Goal: Navigation & Orientation: Find specific page/section

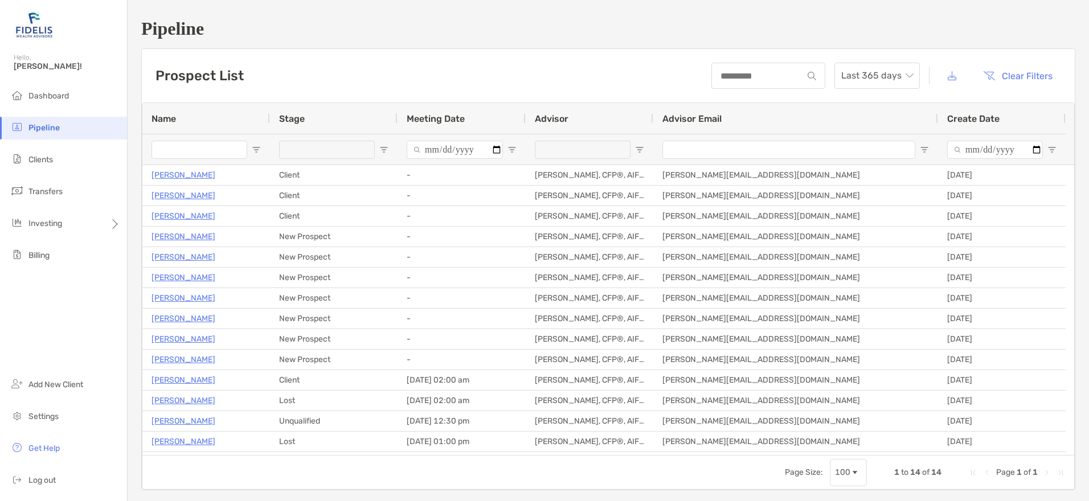
click at [38, 154] on li "Clients" at bounding box center [63, 160] width 127 height 23
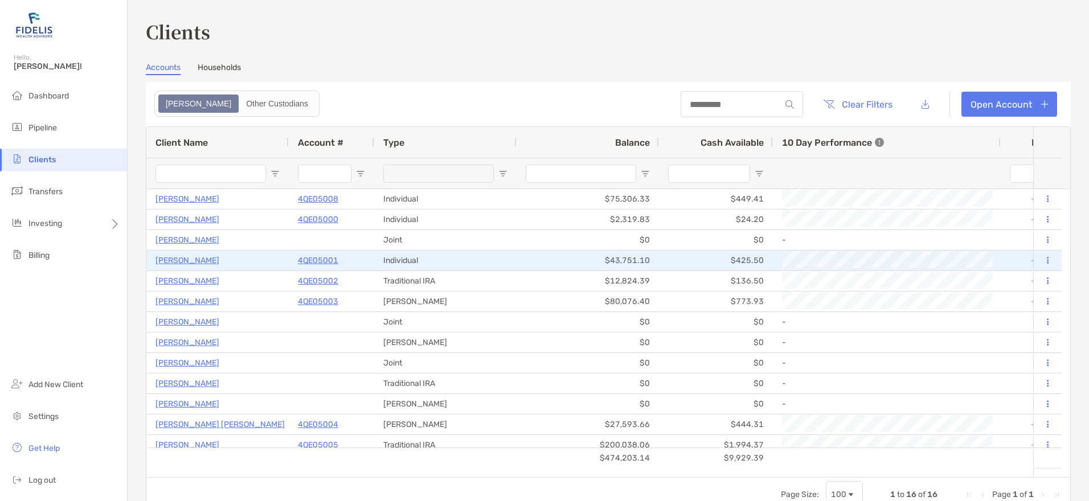
click at [314, 257] on p "4QE05001" at bounding box center [318, 260] width 40 height 14
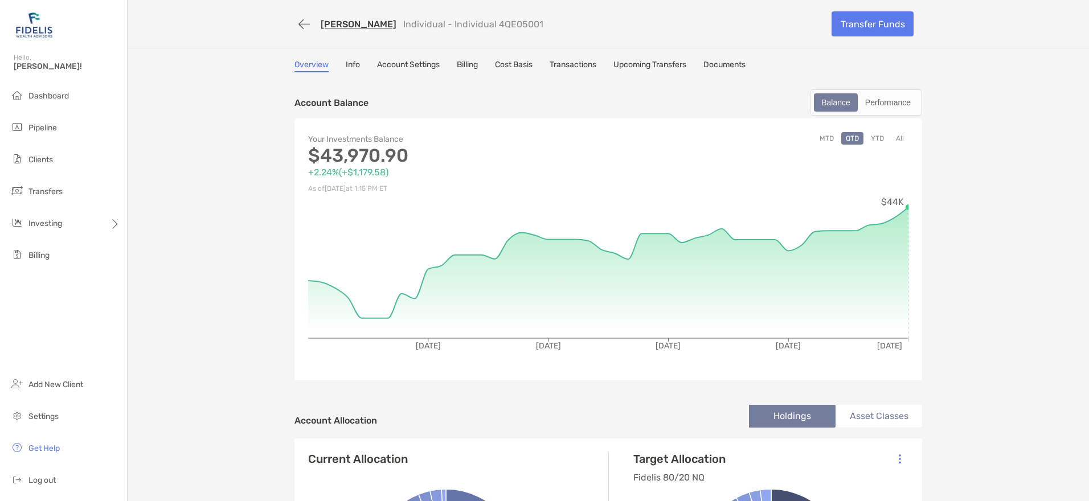
click at [463, 67] on link "Billing" at bounding box center [467, 66] width 21 height 13
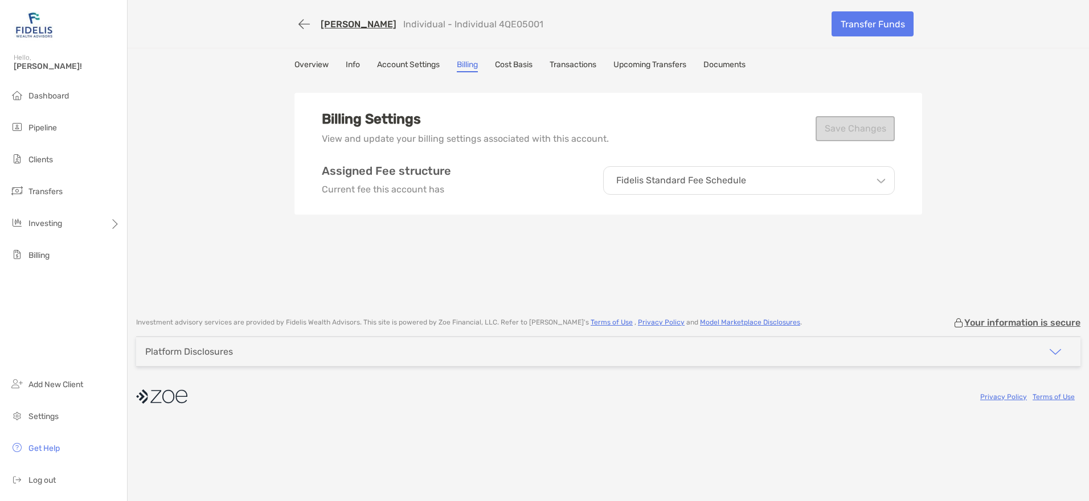
click at [878, 179] on icon at bounding box center [880, 178] width 9 height 9
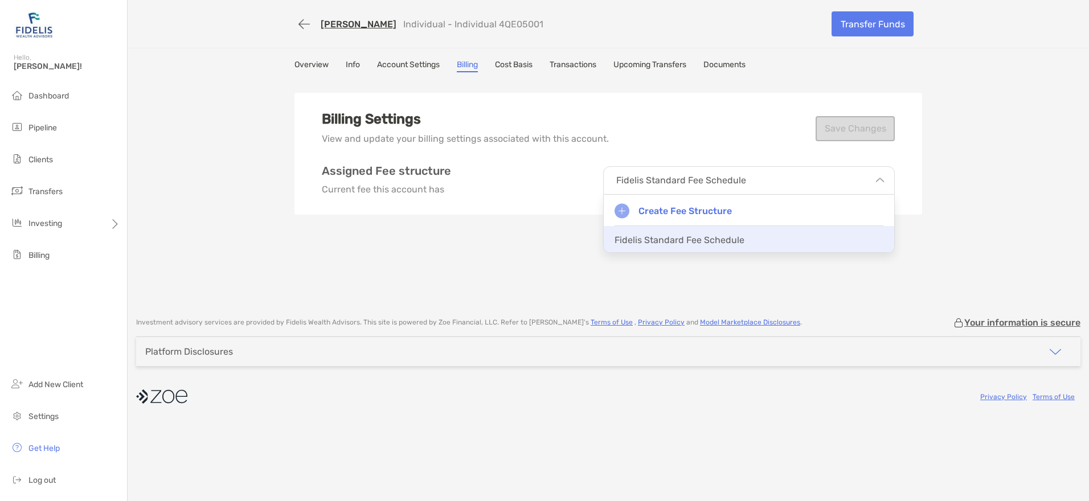
click at [675, 241] on p "Fidelis Standard Fee Schedule" at bounding box center [679, 240] width 130 height 11
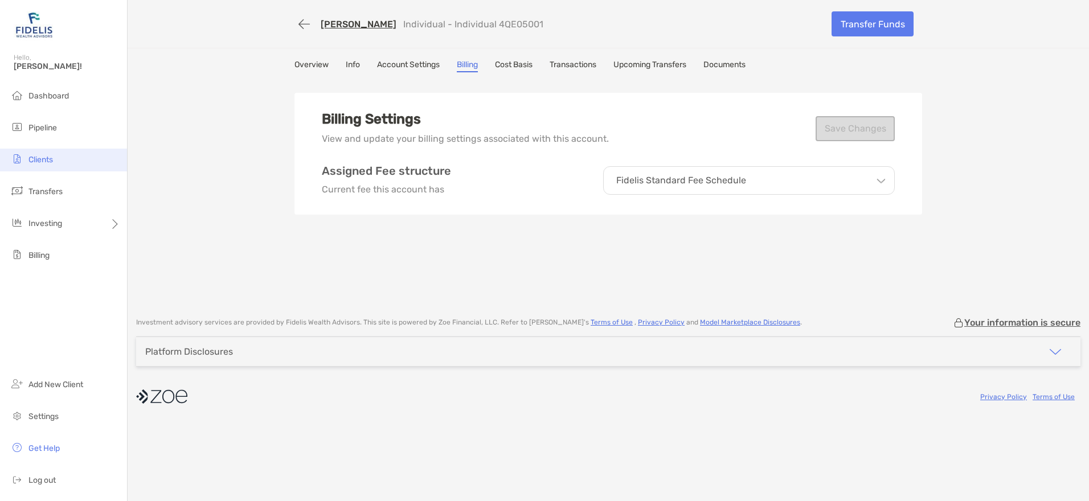
click at [35, 159] on span "Clients" at bounding box center [40, 160] width 24 height 10
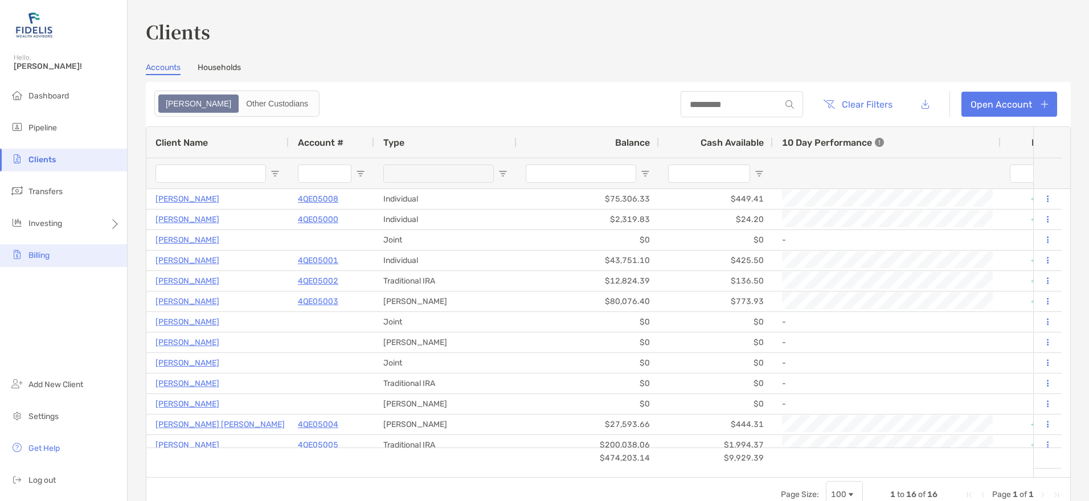
click at [36, 259] on span "Billing" at bounding box center [38, 256] width 21 height 10
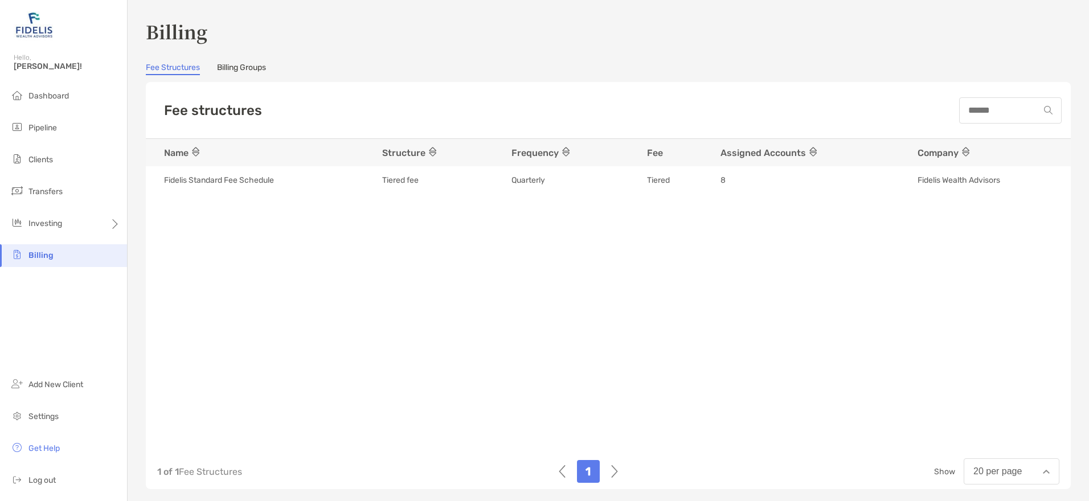
click at [232, 67] on link "Billing Groups" at bounding box center [241, 69] width 49 height 13
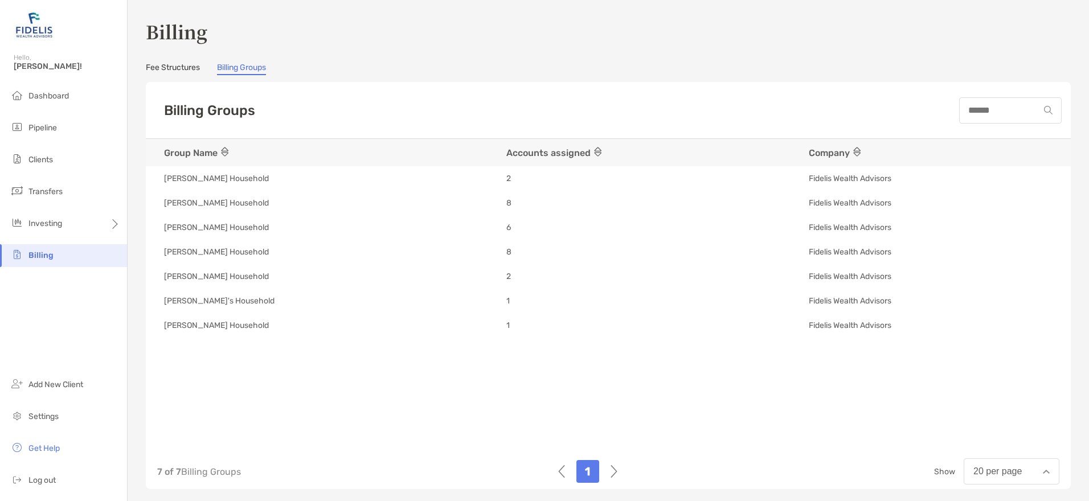
click at [170, 68] on link "Fee Structures" at bounding box center [173, 69] width 54 height 13
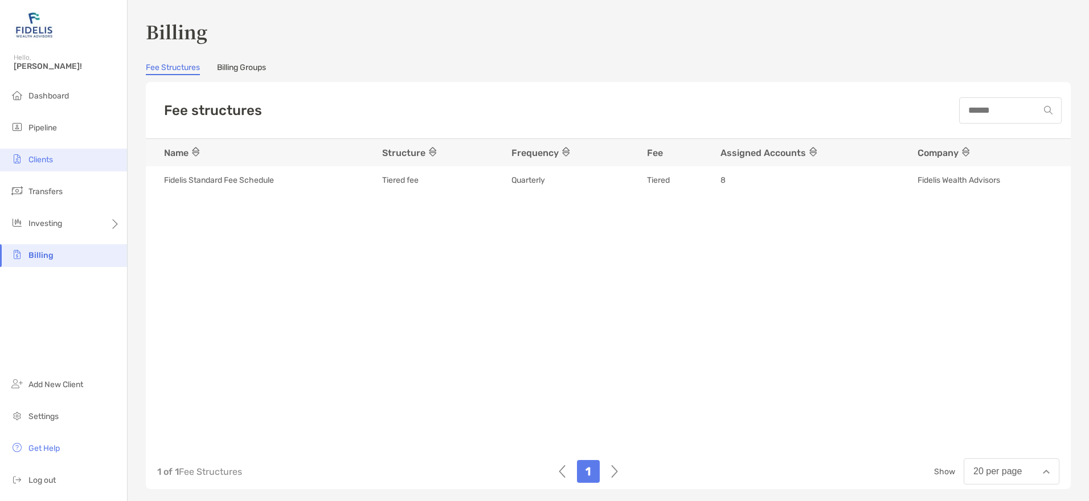
click at [43, 156] on span "Clients" at bounding box center [40, 160] width 24 height 10
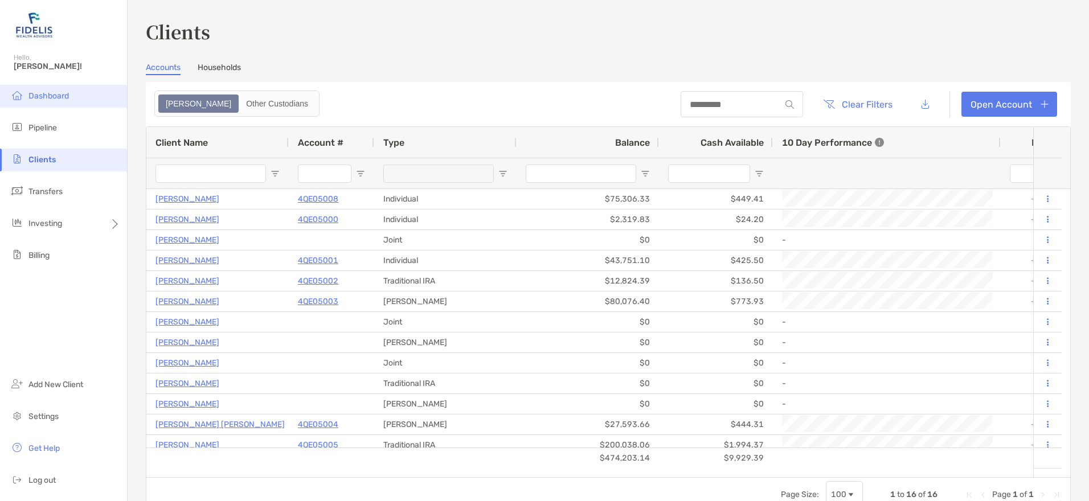
click at [34, 95] on span "Dashboard" at bounding box center [48, 96] width 40 height 10
